Goal: Task Accomplishment & Management: Manage account settings

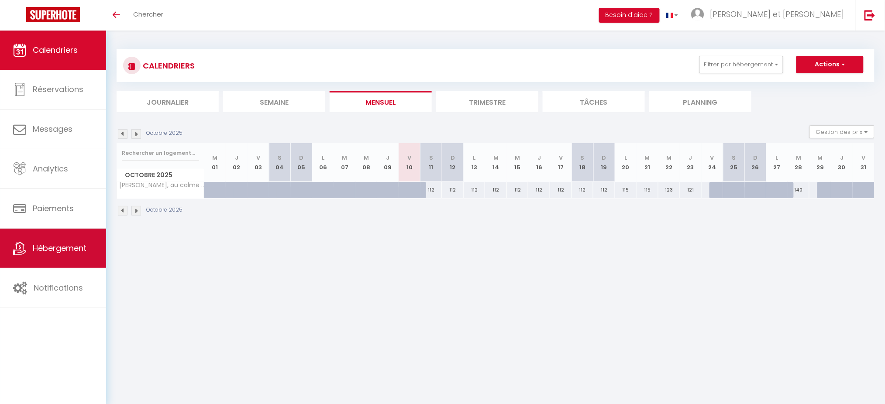
click at [42, 254] on span "Hébergement" at bounding box center [60, 248] width 54 height 11
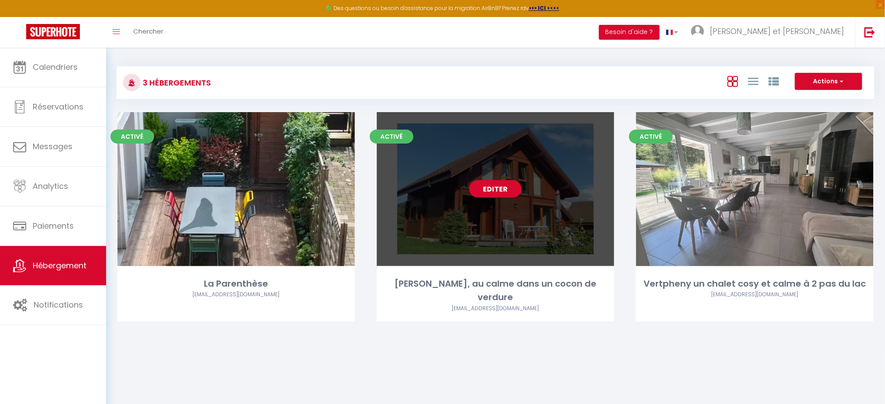
click at [500, 186] on link "Editer" at bounding box center [496, 188] width 52 height 17
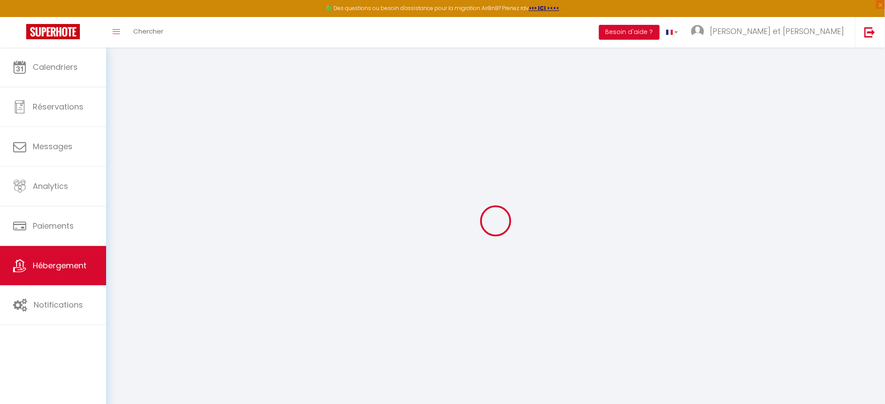
select select "22236-1156321480946870061"
select select "+ 18 %"
select select "+ 3 %"
select select "+ 18 %"
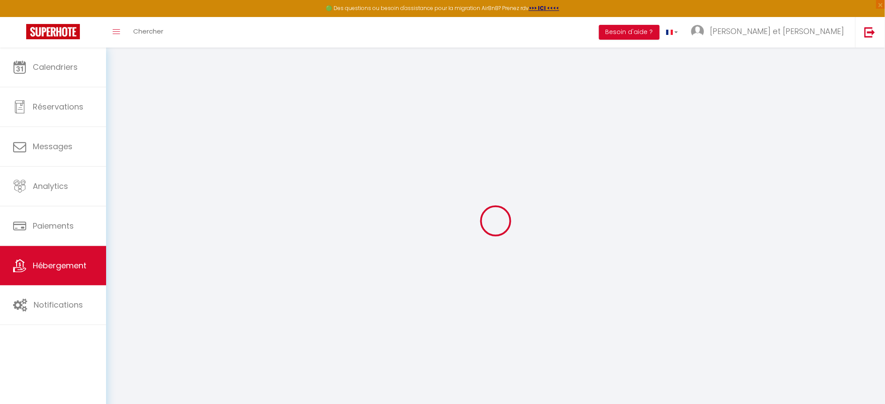
select select
checkbox input "true"
checkbox input "false"
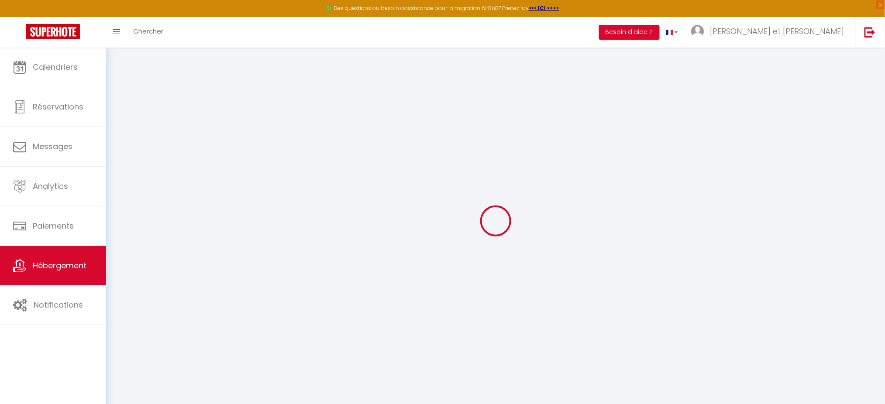
select select "well_reviewed_guests"
select select "EUR"
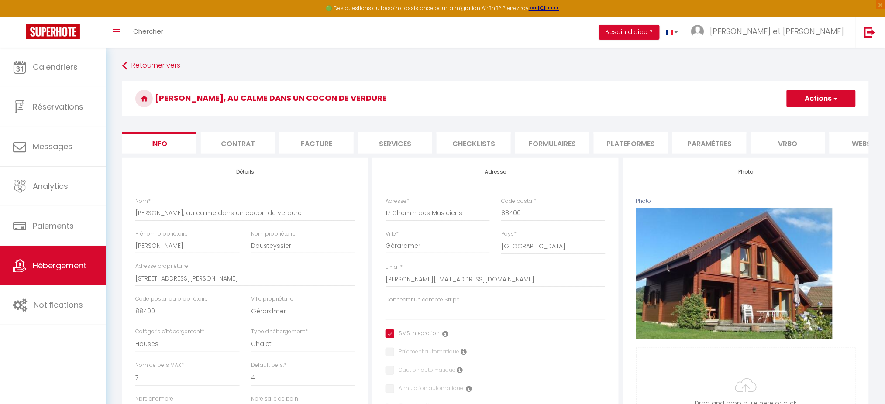
click at [668, 138] on ul "Info Contrat Facture Services Checklists Formulaires Plateformes Paramètres [GE…" at bounding box center [495, 142] width 747 height 21
click at [640, 139] on li "Plateformes" at bounding box center [631, 142] width 74 height 21
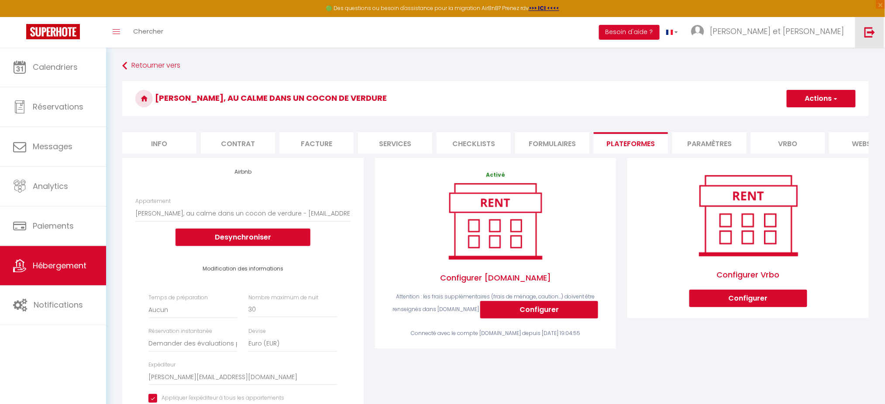
click at [879, 38] on link at bounding box center [870, 32] width 29 height 31
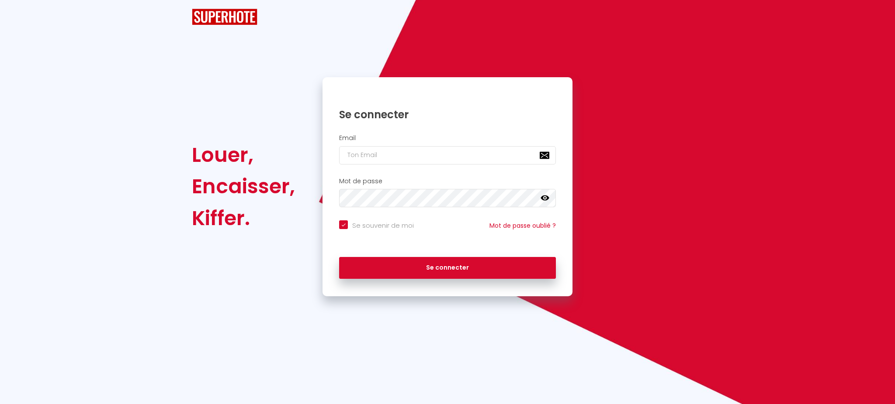
checkbox input "true"
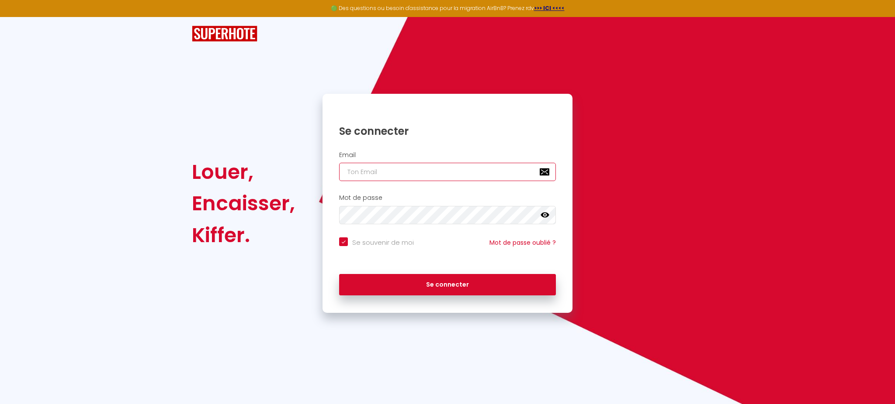
type input "[PERSON_NAME][EMAIL_ADDRESS][DOMAIN_NAME]"
checkbox input "true"
click at [436, 179] on input "[PERSON_NAME][EMAIL_ADDRESS][DOMAIN_NAME]" at bounding box center [447, 172] width 217 height 18
type input "[PERSON_NAME][EMAIL_ADDRESS][DOMAIN_NAME]"
checkbox input "true"
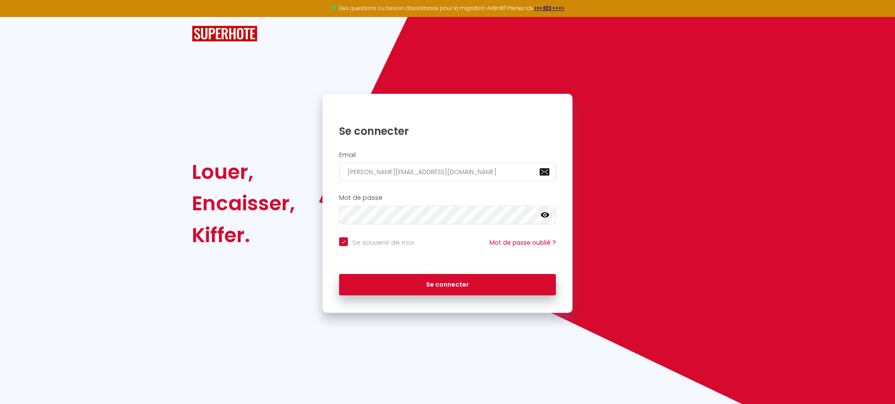
click at [472, 175] on input "[PERSON_NAME][EMAIL_ADDRESS][DOMAIN_NAME]" at bounding box center [447, 172] width 217 height 18
type input "[EMAIL_ADDRESS][DOMAIN_NAME]"
checkbox input "true"
click at [472, 175] on input "[EMAIL_ADDRESS][DOMAIN_NAME]" at bounding box center [447, 172] width 217 height 18
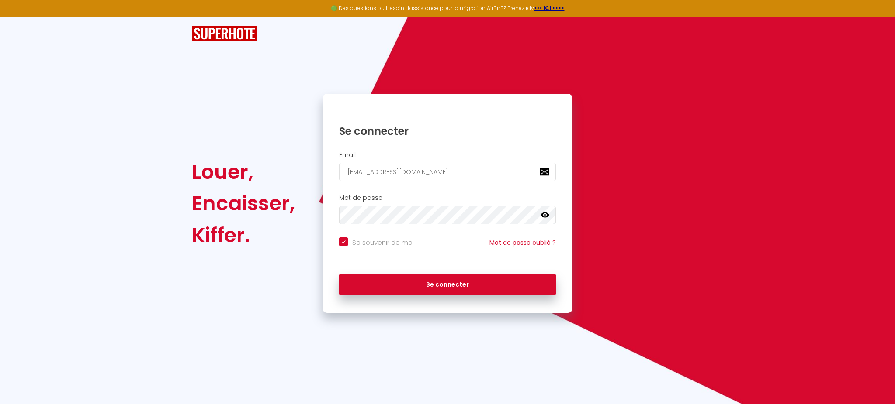
type input "[EMAIL_ADDRESS][DOMAIN_NAME]"
click at [339, 274] on button "Se connecter" at bounding box center [447, 285] width 217 height 22
checkbox input "true"
click at [464, 167] on input "[EMAIL_ADDRESS][DOMAIN_NAME]" at bounding box center [447, 172] width 217 height 18
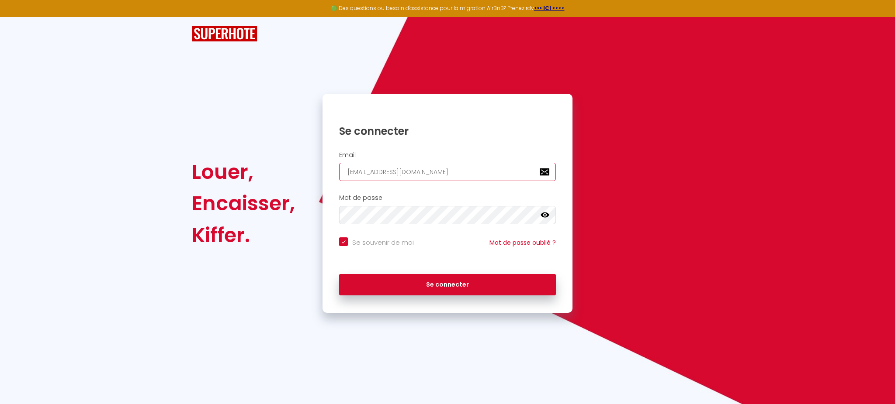
paste input "alice.ameslon"
click at [464, 167] on input "[EMAIL_ADDRESS][DOMAIN_NAME]" at bounding box center [447, 172] width 217 height 18
type input "[EMAIL_ADDRESS][DOMAIN_NAME]"
checkbox input "true"
type input "[EMAIL_ADDRESS][DOMAIN_NAME]"
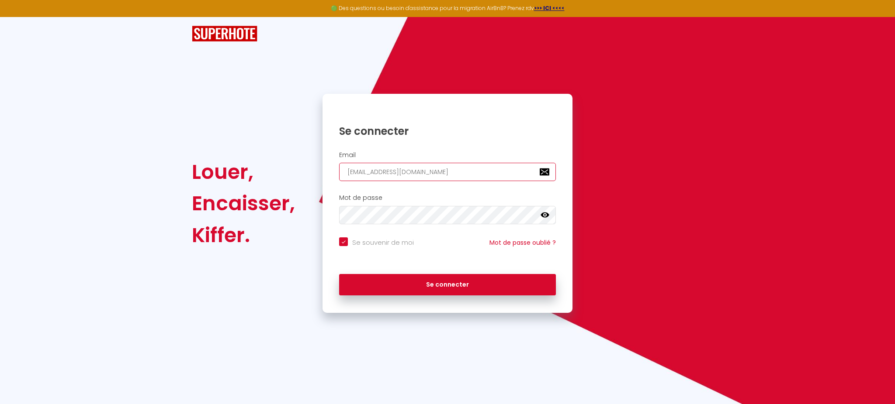
click at [339, 274] on button "Se connecter" at bounding box center [447, 285] width 217 height 22
checkbox input "true"
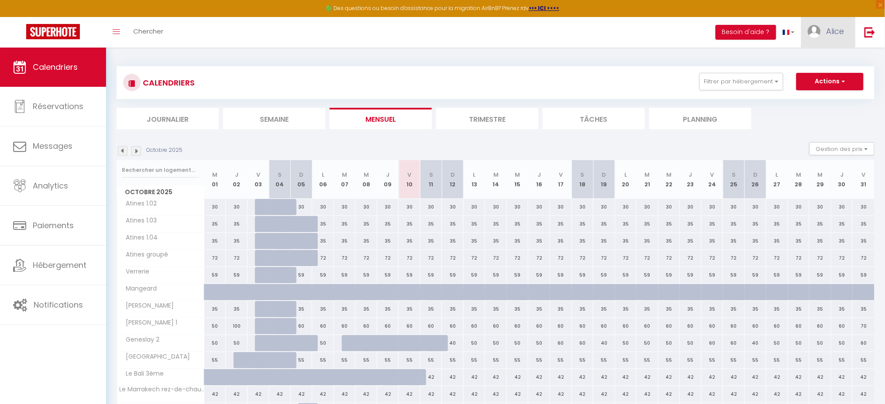
click at [834, 30] on span "Alice" at bounding box center [836, 31] width 18 height 11
click at [827, 59] on link "Paramètres" at bounding box center [820, 60] width 65 height 15
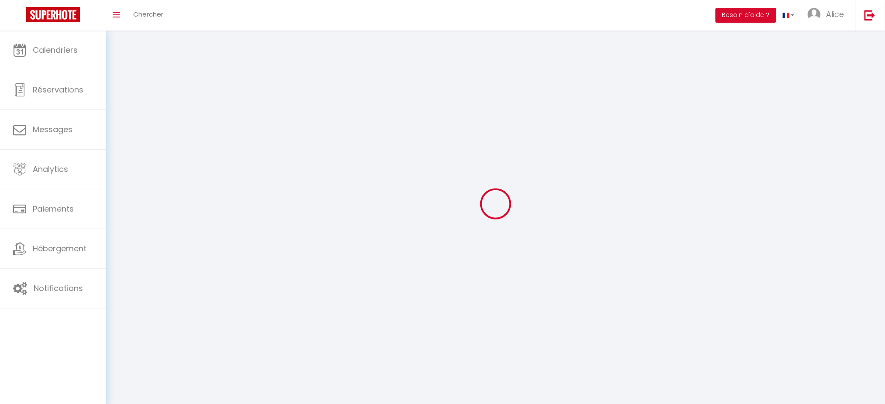
type input "Alice"
type input "Ameslon"
type input "[PHONE_NUMBER]"
type input "[STREET_ADDRESS]"
type input "72000"
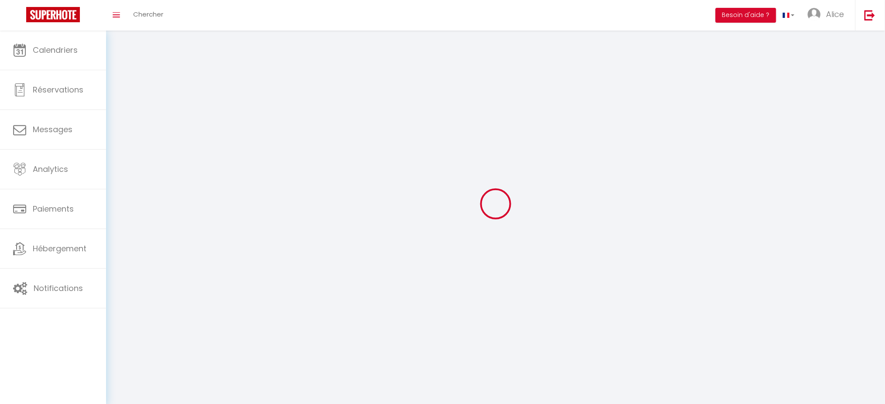
type input "LE MANS"
type input "NvJInv0pqJCrgw7OC7oFm3O7n"
type input "22lvb5JZe3mNX0khbaqU9ZZne"
type input "[URL][DOMAIN_NAME]"
select select "28"
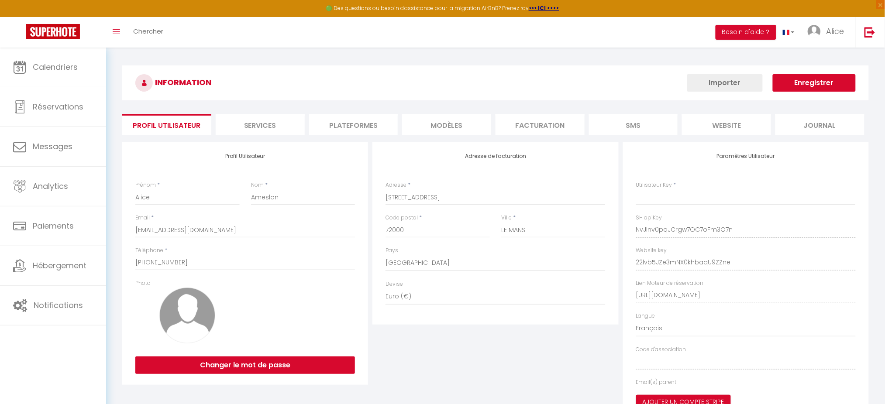
type input "NvJInv0pqJCrgw7OC7oFm3O7n"
type input "22lvb5JZe3mNX0khbaqU9ZZne"
type input "[URL][DOMAIN_NAME]"
select select "fr"
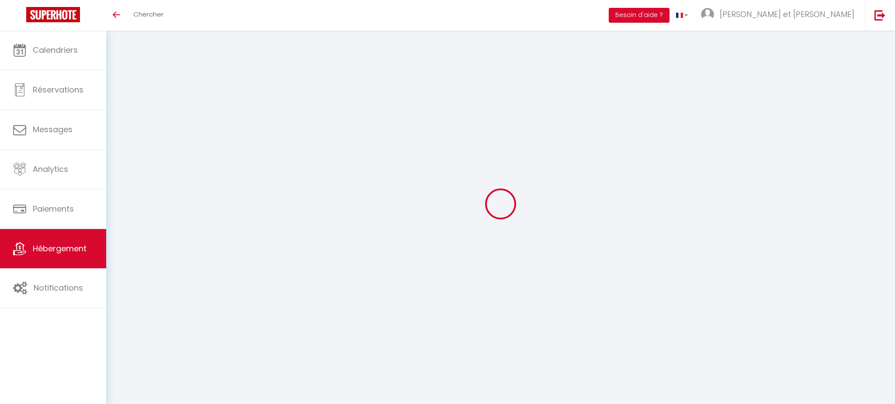
select select "22236-1156321480946870061"
select select "+ 18 %"
select select "+ 3 %"
select select "+ 18 %"
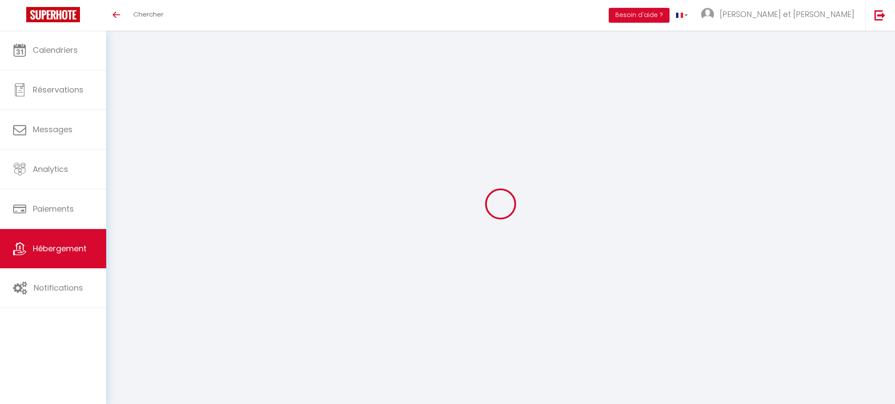
select select "well_reviewed_guests"
select select "EUR"
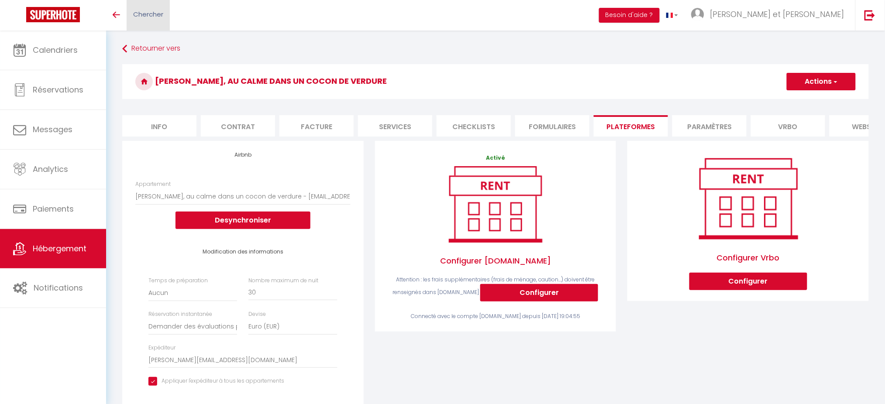
click at [145, 10] on span "Chercher" at bounding box center [148, 14] width 30 height 9
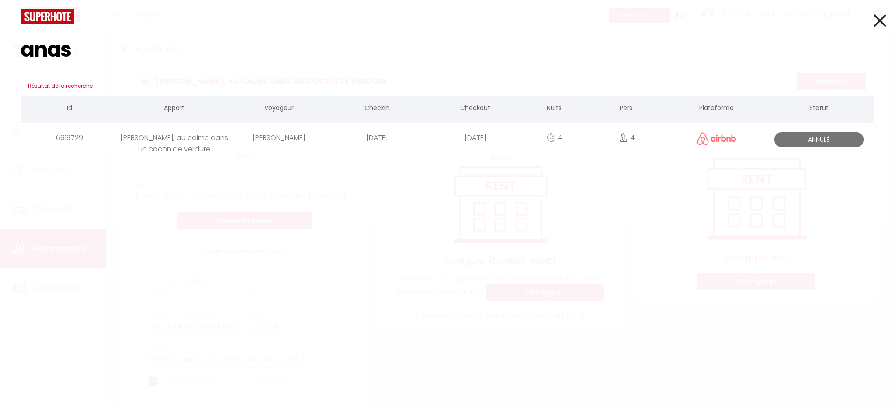
type input "anas"
click at [116, 140] on div "6918729" at bounding box center [70, 138] width 98 height 28
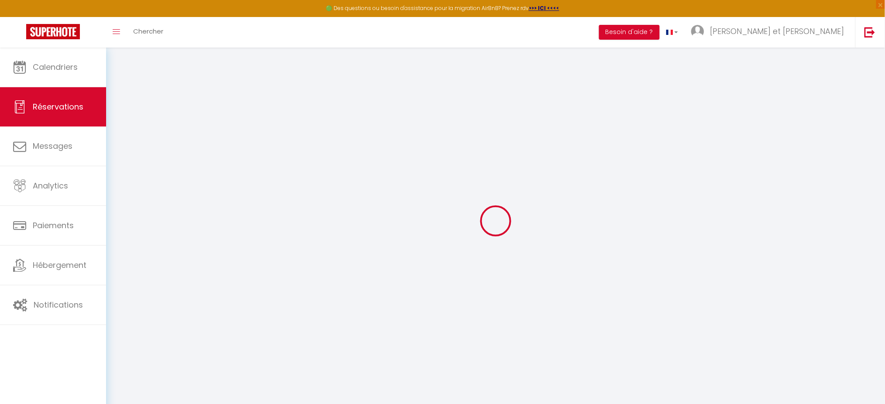
select select
select select "14"
checkbox input "false"
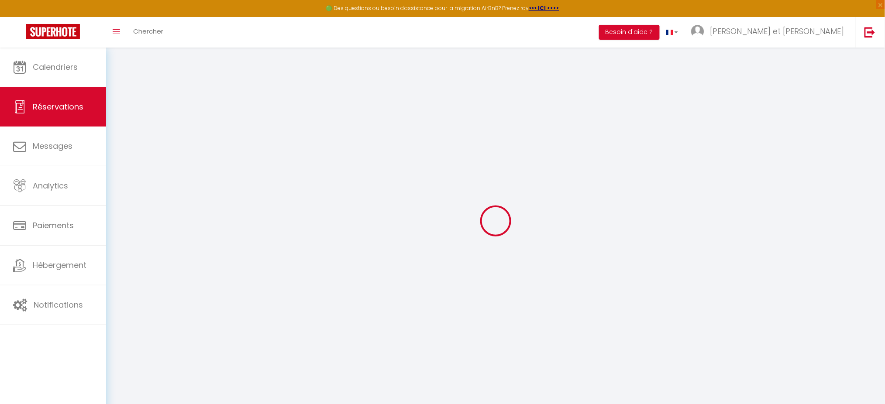
select select
checkbox input "false"
select select
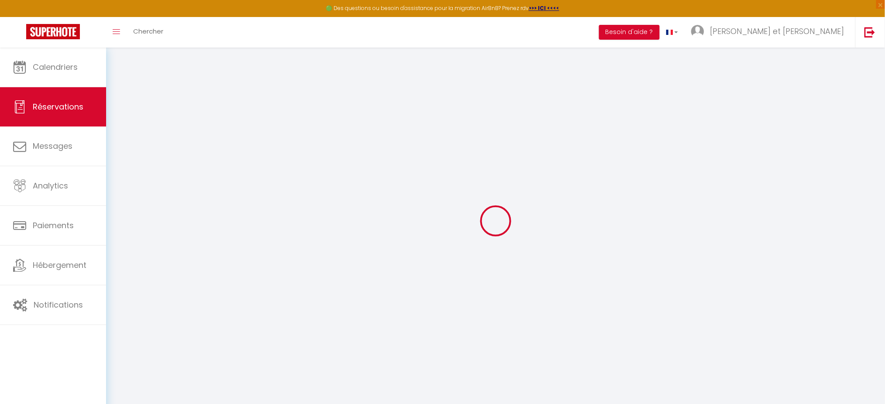
select select
checkbox input "false"
select select
type input "16.31"
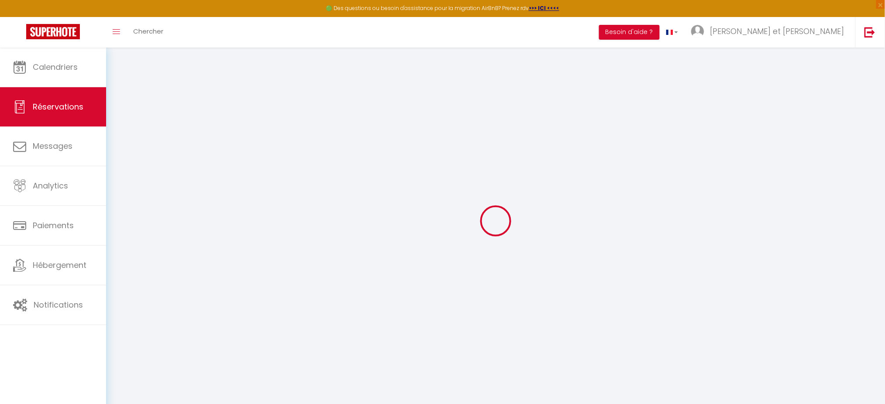
select select
checkbox input "false"
select select
checkbox input "false"
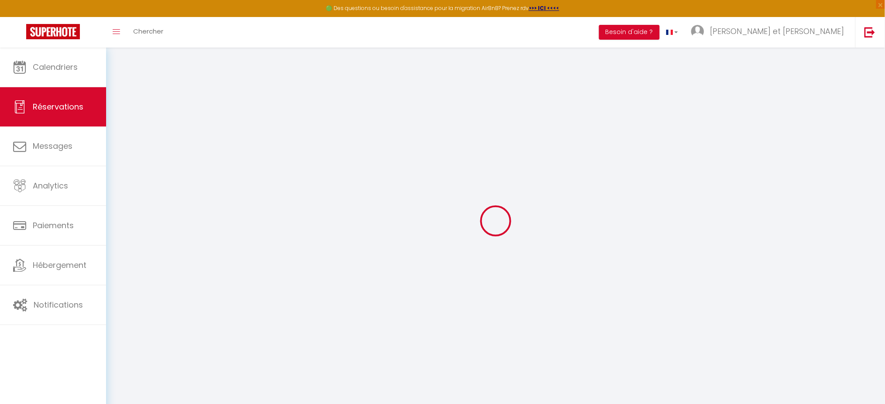
select select
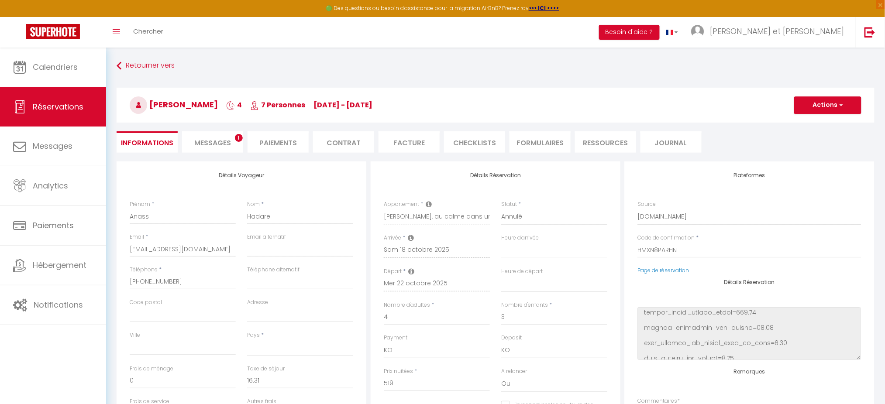
scroll to position [1414, 0]
